Goal: Task Accomplishment & Management: Manage account settings

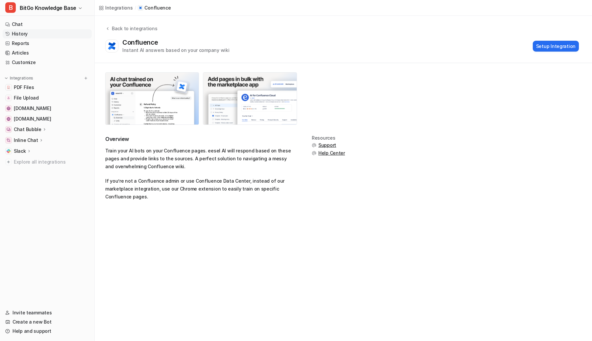
click at [22, 32] on link "History" at bounding box center [47, 33] width 89 height 9
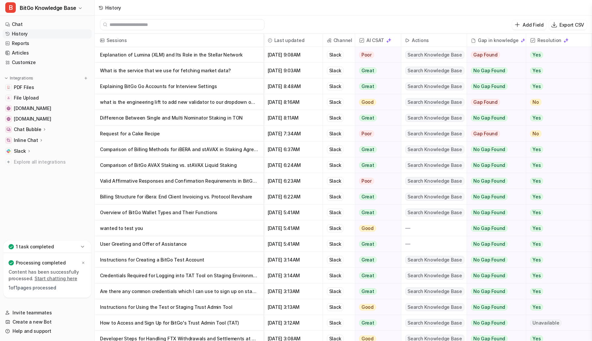
click at [170, 183] on p "Valid Affirmative Responses and Confirmation Requirements in BitGo Transactions" at bounding box center [179, 181] width 158 height 16
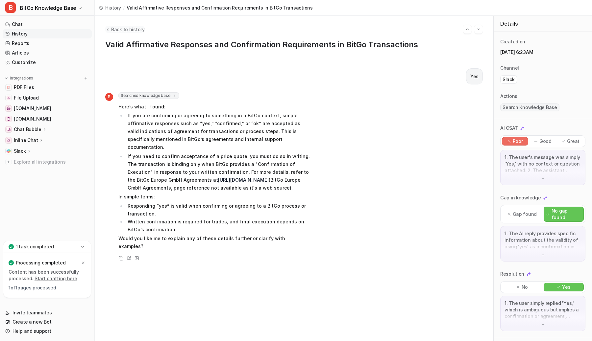
click at [110, 28] on button "Back to history" at bounding box center [124, 29] width 39 height 7
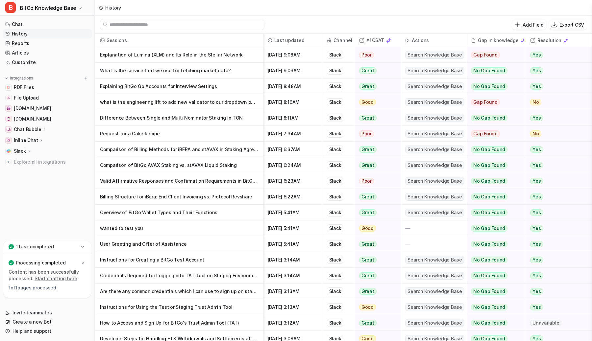
click at [166, 147] on p "Comparison of Billing Methods for iBERA and stAVAX in Staking Agreements" at bounding box center [179, 150] width 158 height 16
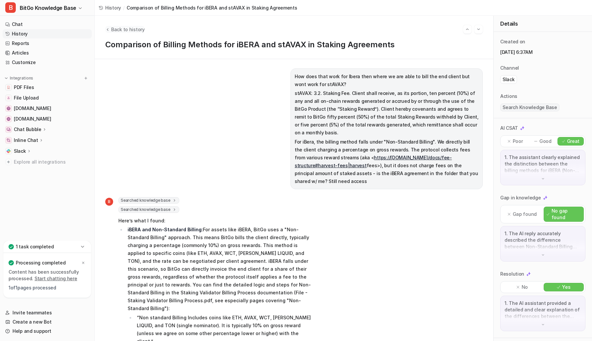
click at [127, 27] on span "Back to history" at bounding box center [128, 29] width 34 height 7
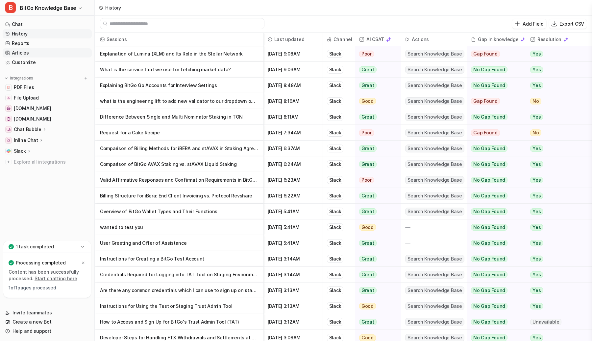
click at [26, 50] on link "Articles" at bounding box center [47, 52] width 89 height 9
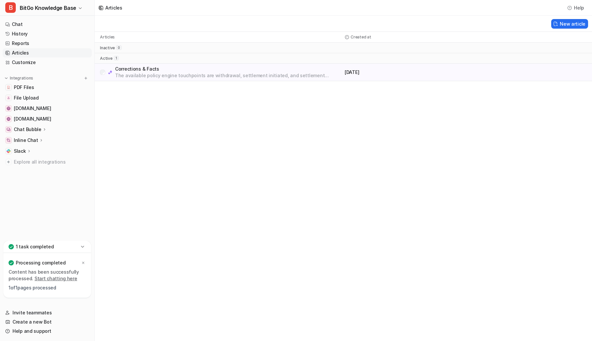
click at [46, 189] on nav "Chat History Reports Articles Customize Integrations PDF Files File Upload [DOM…" at bounding box center [47, 129] width 94 height 224
click at [83, 261] on icon at bounding box center [83, 263] width 4 height 4
click at [23, 42] on link "Reports" at bounding box center [47, 43] width 89 height 9
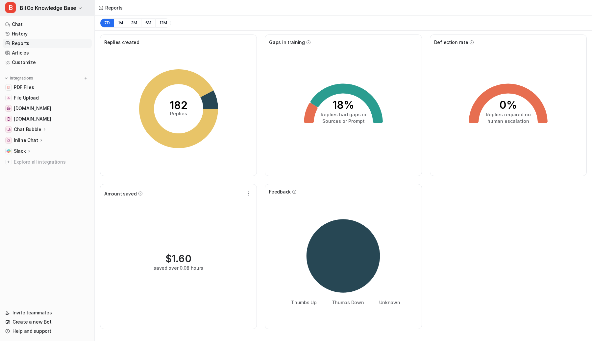
click at [45, 8] on span "BitGo Knowledge Base" at bounding box center [48, 7] width 57 height 9
click at [44, 47] on link "Settings" at bounding box center [52, 49] width 91 height 11
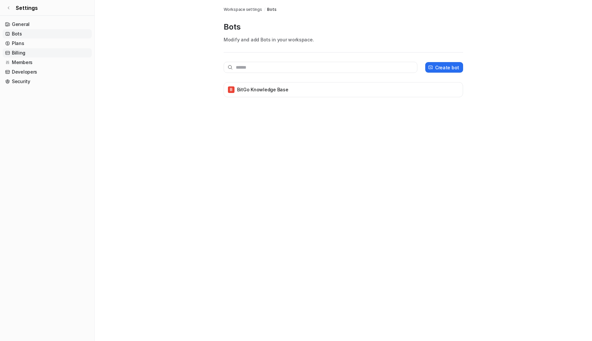
click at [42, 52] on link "Billing" at bounding box center [47, 52] width 89 height 9
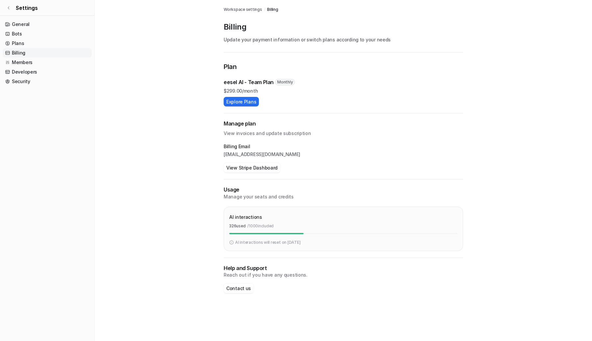
click at [211, 229] on main "Workspace settings / Billing Billing Update your payment information or switch …" at bounding box center [343, 153] width 497 height 307
click at [211, 227] on main "Workspace settings / Billing Billing Update your payment information or switch …" at bounding box center [343, 153] width 497 height 307
click at [27, 68] on link "Developers" at bounding box center [47, 71] width 89 height 9
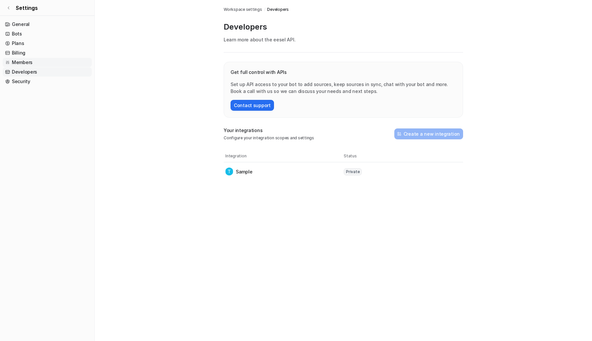
click at [24, 62] on link "Members" at bounding box center [47, 62] width 89 height 9
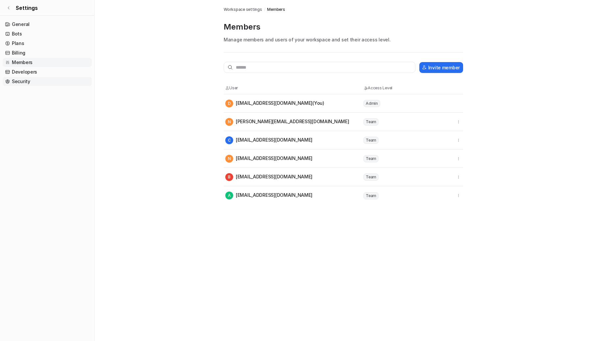
click at [29, 80] on link "Security" at bounding box center [47, 81] width 89 height 9
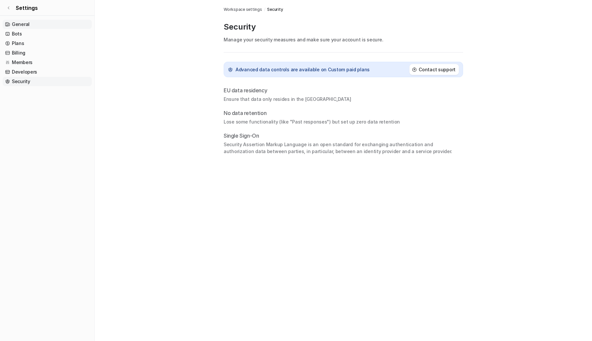
click at [41, 22] on link "General" at bounding box center [47, 24] width 89 height 9
click at [7, 16] on div "Settings General Bots Plans Billing Members Developers Security" at bounding box center [47, 170] width 95 height 341
click at [8, 9] on icon at bounding box center [9, 8] width 4 height 4
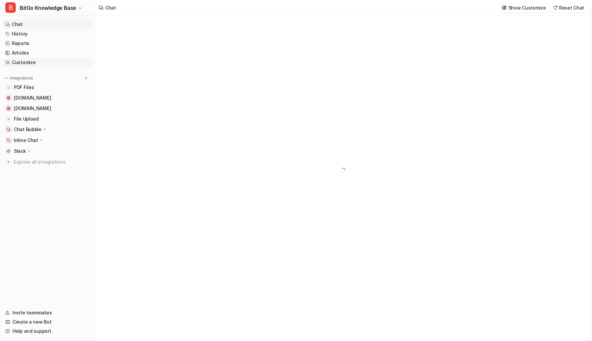
click at [45, 62] on link "Customize" at bounding box center [47, 62] width 89 height 9
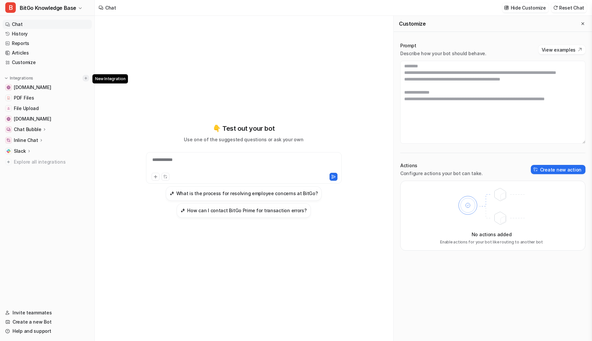
click at [85, 79] on img at bounding box center [86, 78] width 5 height 5
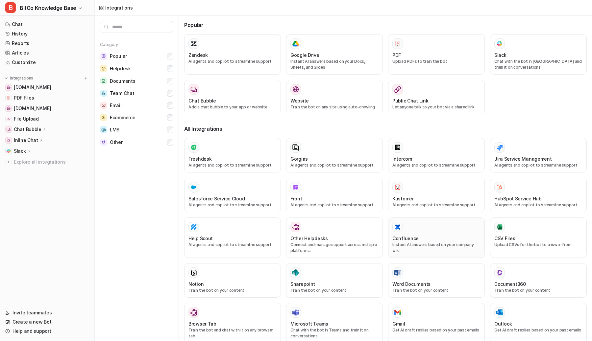
click at [408, 233] on div "Confluence Instant AI answers based on your company wiki" at bounding box center [436, 238] width 88 height 32
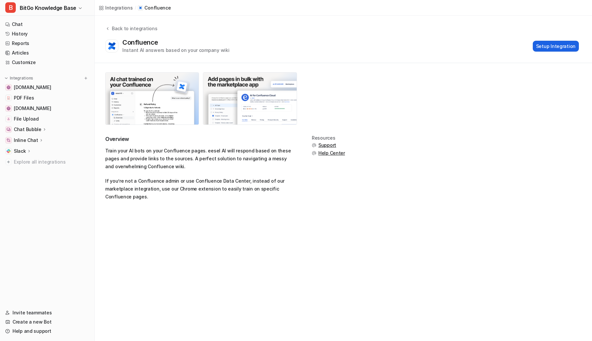
click at [556, 48] on button "Setup Integration" at bounding box center [556, 46] width 46 height 11
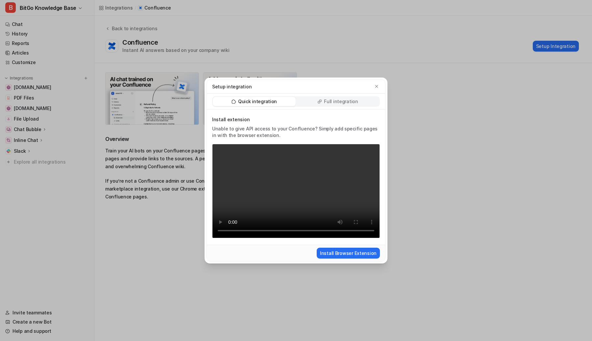
click at [349, 101] on p "Full integration" at bounding box center [341, 101] width 34 height 7
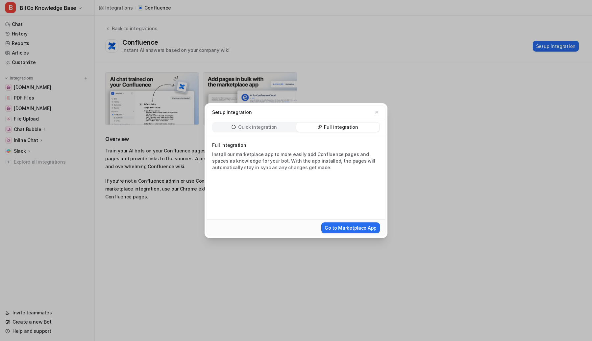
click at [295, 193] on div "Full integration Install our marketplace app to more easily add Confluence page…" at bounding box center [296, 178] width 178 height 84
click at [352, 227] on button "Go to Marketplace App" at bounding box center [350, 228] width 59 height 11
click at [339, 127] on p "Full integration" at bounding box center [341, 127] width 34 height 7
click at [376, 112] on icon "button" at bounding box center [376, 112] width 5 height 5
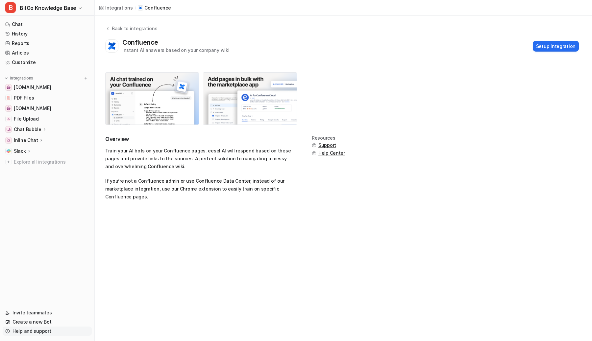
click at [33, 332] on link "Help and support" at bounding box center [47, 331] width 89 height 9
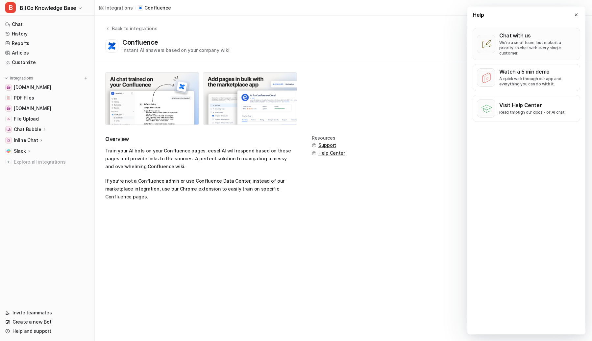
click at [528, 41] on p "We’re a small team, but make it a priority to chat with every single customer." at bounding box center [537, 48] width 77 height 16
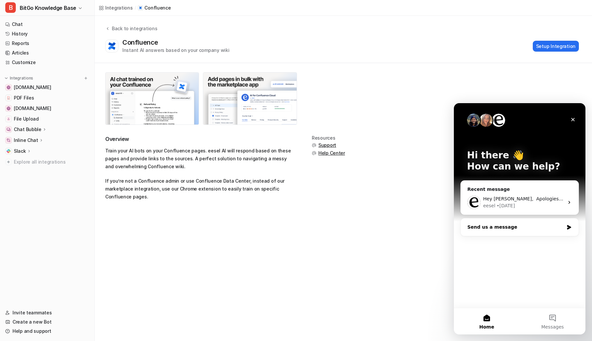
click at [500, 229] on div "Send us a message" at bounding box center [515, 227] width 96 height 7
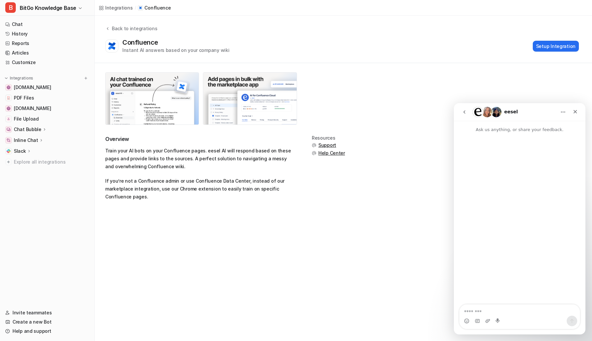
click at [498, 309] on textarea "Message…" at bounding box center [519, 310] width 120 height 11
type textarea "**********"
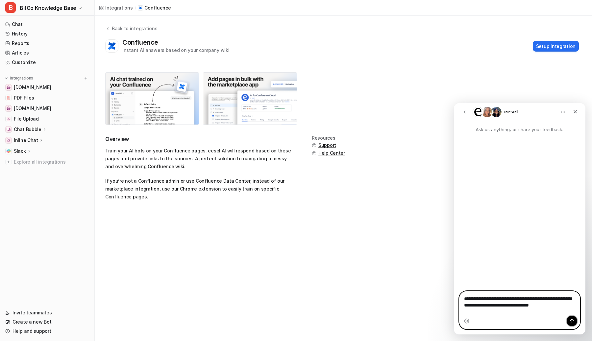
click at [572, 320] on icon "Send a message…" at bounding box center [572, 321] width 4 height 4
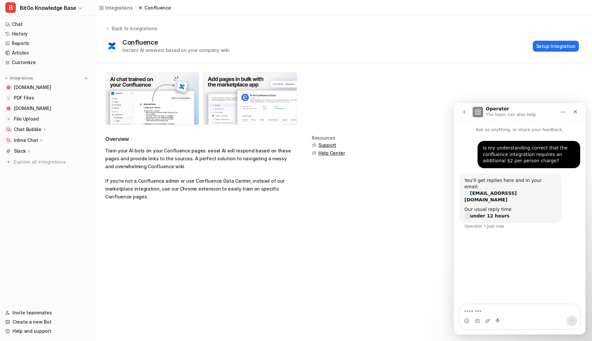
click at [430, 150] on div "Overview Train your AI bots on your Confluence pages. eesel AI will respond bas…" at bounding box center [343, 168] width 476 height 65
click at [576, 112] on icon "Close" at bounding box center [575, 111] width 5 height 5
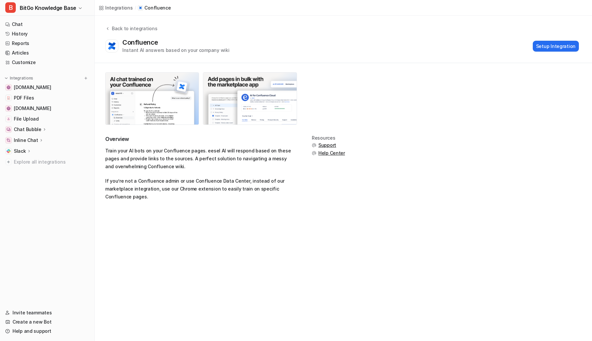
click at [417, 101] on div "Overview Train your AI bots on your Confluence pages. eesel AI will respond bas…" at bounding box center [343, 136] width 497 height 147
click at [381, 163] on div "Overview Train your AI bots on your Confluence pages. eesel AI will respond bas…" at bounding box center [343, 168] width 476 height 65
click at [320, 98] on div at bounding box center [249, 98] width 289 height 53
click at [318, 98] on div at bounding box center [249, 98] width 289 height 53
click at [320, 98] on div at bounding box center [249, 98] width 289 height 53
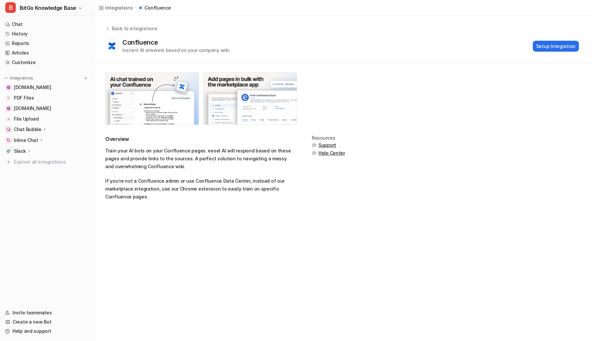
click at [166, 139] on h2 "Overview" at bounding box center [200, 140] width 191 height 8
click at [185, 165] on p "Train your AI bots on your Confluence pages. eesel AI will respond based on the…" at bounding box center [200, 159] width 191 height 24
click at [147, 172] on div "Overview Train your AI bots on your Confluence pages. eesel AI will respond bas…" at bounding box center [200, 168] width 191 height 65
click at [140, 197] on p "If you’re not a Confluence admin or use Confluence Data Center, instead of our …" at bounding box center [200, 189] width 191 height 24
click at [112, 172] on div "Overview Train your AI bots on your Confluence pages. eesel AI will respond bas…" at bounding box center [200, 168] width 191 height 65
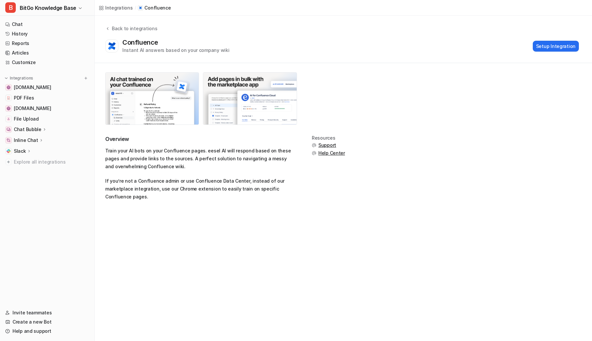
click at [112, 172] on div "Overview Train your AI bots on your Confluence pages. eesel AI will respond bas…" at bounding box center [200, 168] width 191 height 65
click at [198, 172] on div "Overview Train your AI bots on your Confluence pages. eesel AI will respond bas…" at bounding box center [200, 168] width 191 height 65
click at [115, 129] on div "Overview Train your AI bots on your Confluence pages. eesel AI will respond bas…" at bounding box center [343, 136] width 497 height 147
click at [110, 56] on div "Back to integrations Confluence Instant AI answers based on your company wiki S…" at bounding box center [343, 39] width 497 height 47
click at [39, 332] on link "Help and support" at bounding box center [47, 331] width 89 height 9
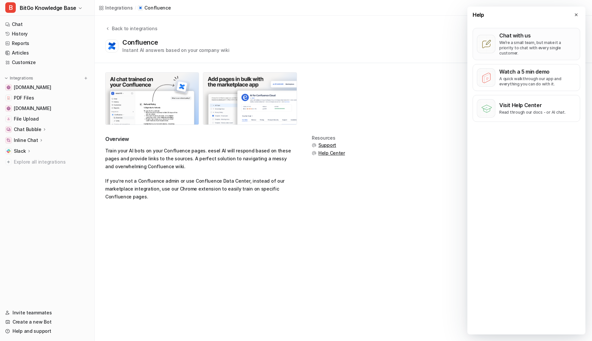
click at [516, 44] on p "We’re a small team, but make it a priority to chat with every single customer." at bounding box center [537, 48] width 77 height 16
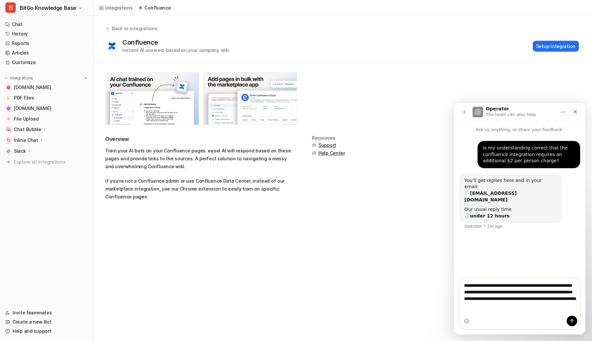
type textarea "**********"
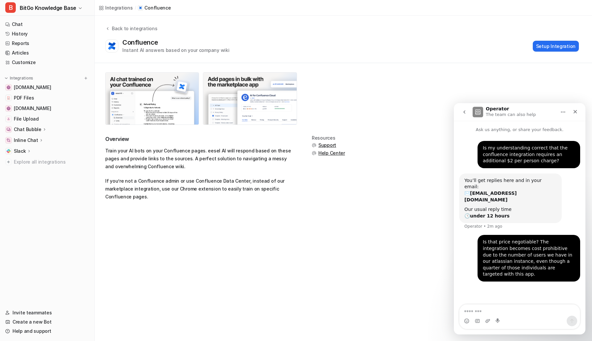
click at [352, 240] on div "Integrations / Confluence Back to integrations Confluence Instant AI answers ba…" at bounding box center [296, 170] width 592 height 341
click at [559, 80] on div "Overview Train your AI bots on your Confluence pages. eesel AI will respond bas…" at bounding box center [343, 136] width 497 height 147
click at [574, 109] on icon "Close" at bounding box center [575, 111] width 5 height 5
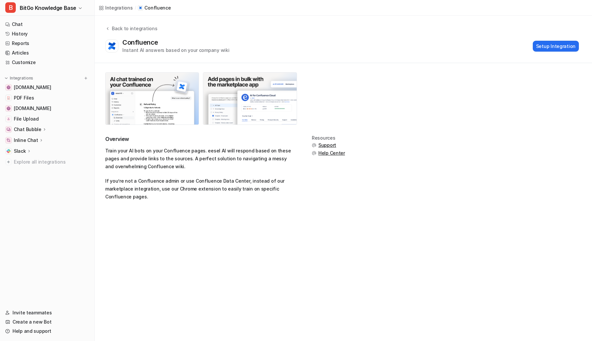
click at [562, 99] on div "Overview Train your AI bots on your Confluence pages. eesel AI will respond bas…" at bounding box center [343, 136] width 497 height 147
click at [43, 160] on span "Explore all integrations" at bounding box center [51, 162] width 75 height 11
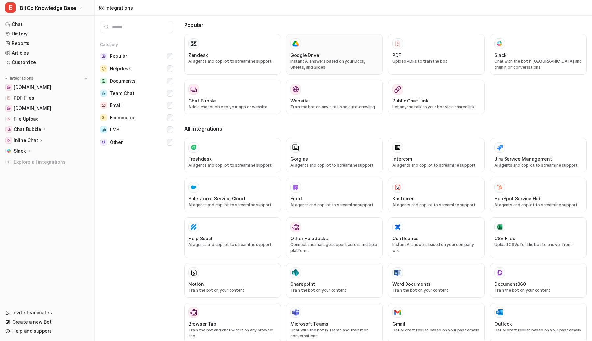
click at [329, 45] on div at bounding box center [334, 43] width 88 height 11
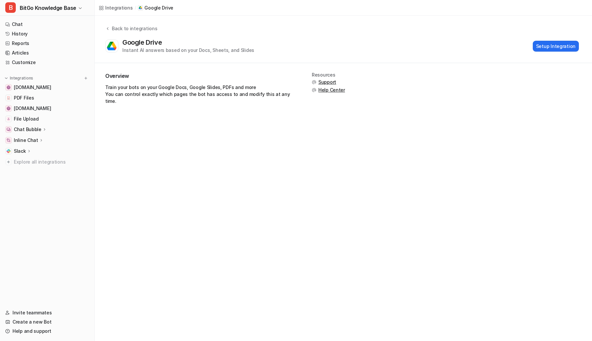
click at [191, 75] on h2 "Overview" at bounding box center [200, 76] width 191 height 8
click at [556, 46] on button "Setup Integration" at bounding box center [556, 46] width 46 height 11
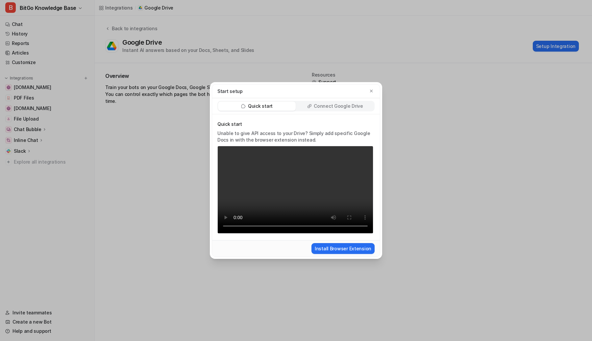
click at [333, 104] on p "Connect Google Drive" at bounding box center [338, 106] width 49 height 7
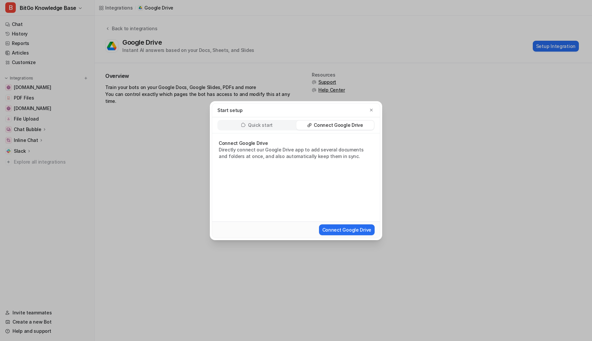
click at [282, 143] on p "Connect Google Drive" at bounding box center [296, 143] width 155 height 7
click at [350, 230] on button "Connect Google Drive" at bounding box center [347, 230] width 56 height 11
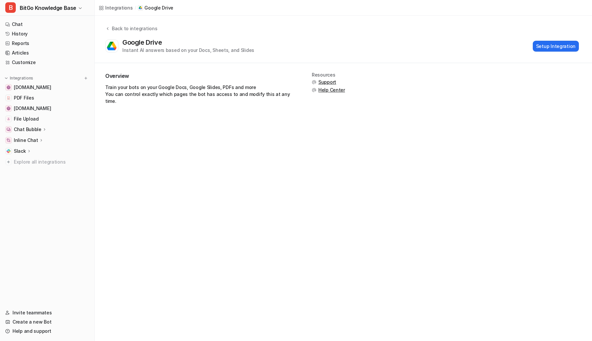
click at [291, 34] on div "Back to integrations Google Drive Instant AI answers based on your Docs, Sheets…" at bounding box center [343, 39] width 497 height 29
